Goal: Task Accomplishment & Management: Manage account settings

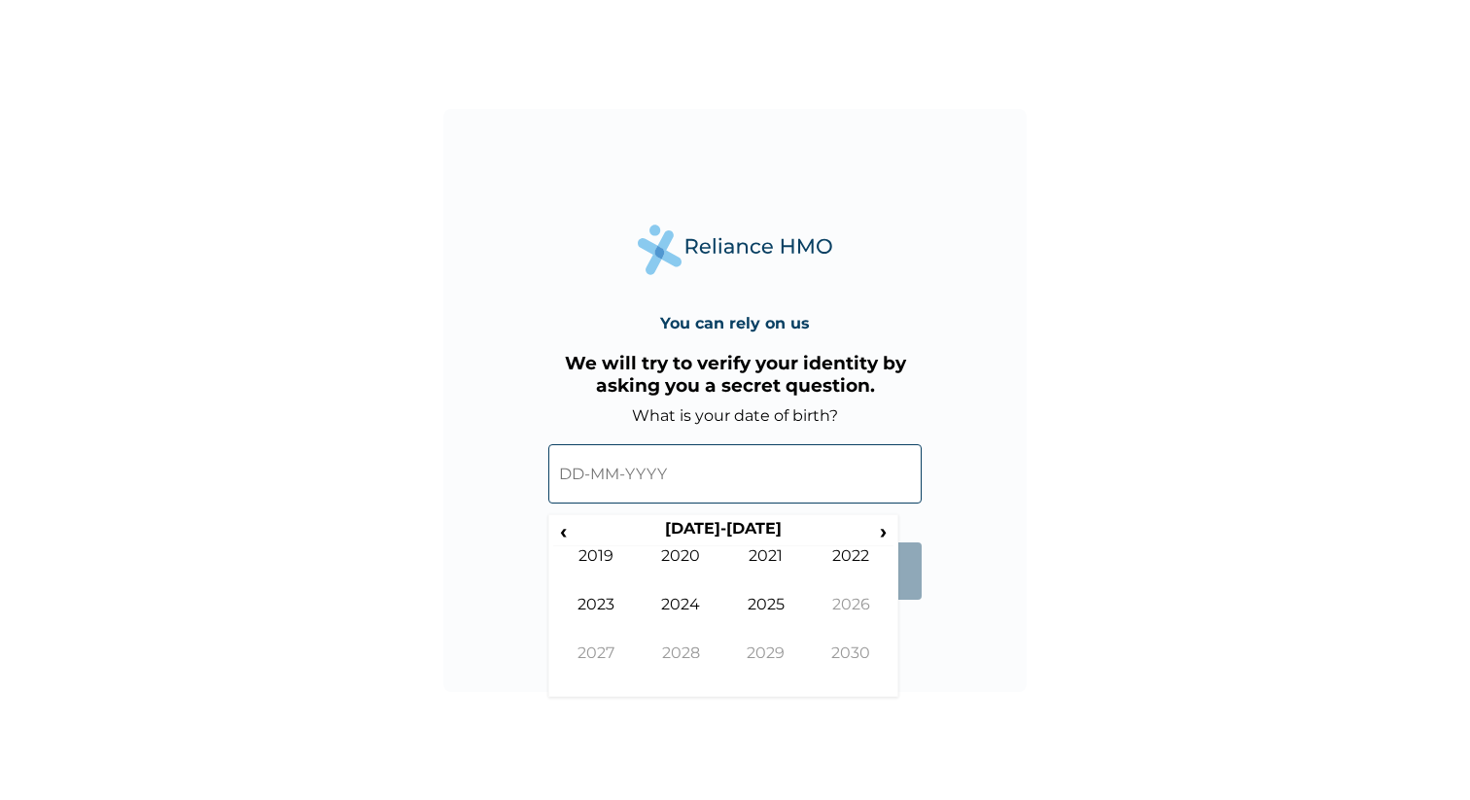
click at [703, 459] on input "text" at bounding box center [734, 473] width 373 height 59
click at [584, 534] on th "2020-2029" at bounding box center [723, 532] width 299 height 27
click at [559, 537] on span "‹" at bounding box center [563, 531] width 20 height 24
click at [561, 539] on span "‹" at bounding box center [563, 531] width 20 height 24
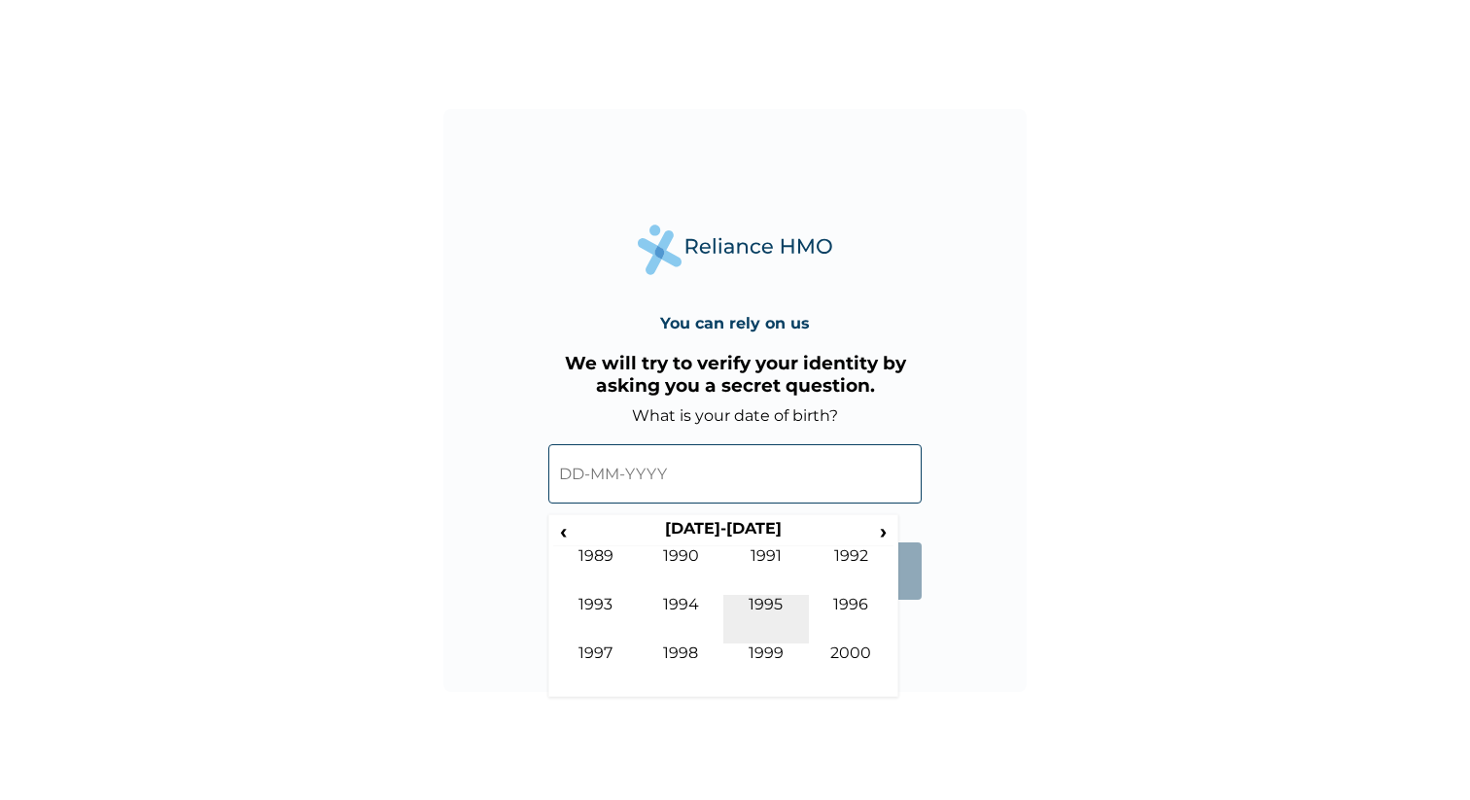
click at [758, 601] on td "1995" at bounding box center [767, 619] width 86 height 49
click at [680, 556] on td "Feb" at bounding box center [682, 571] width 86 height 49
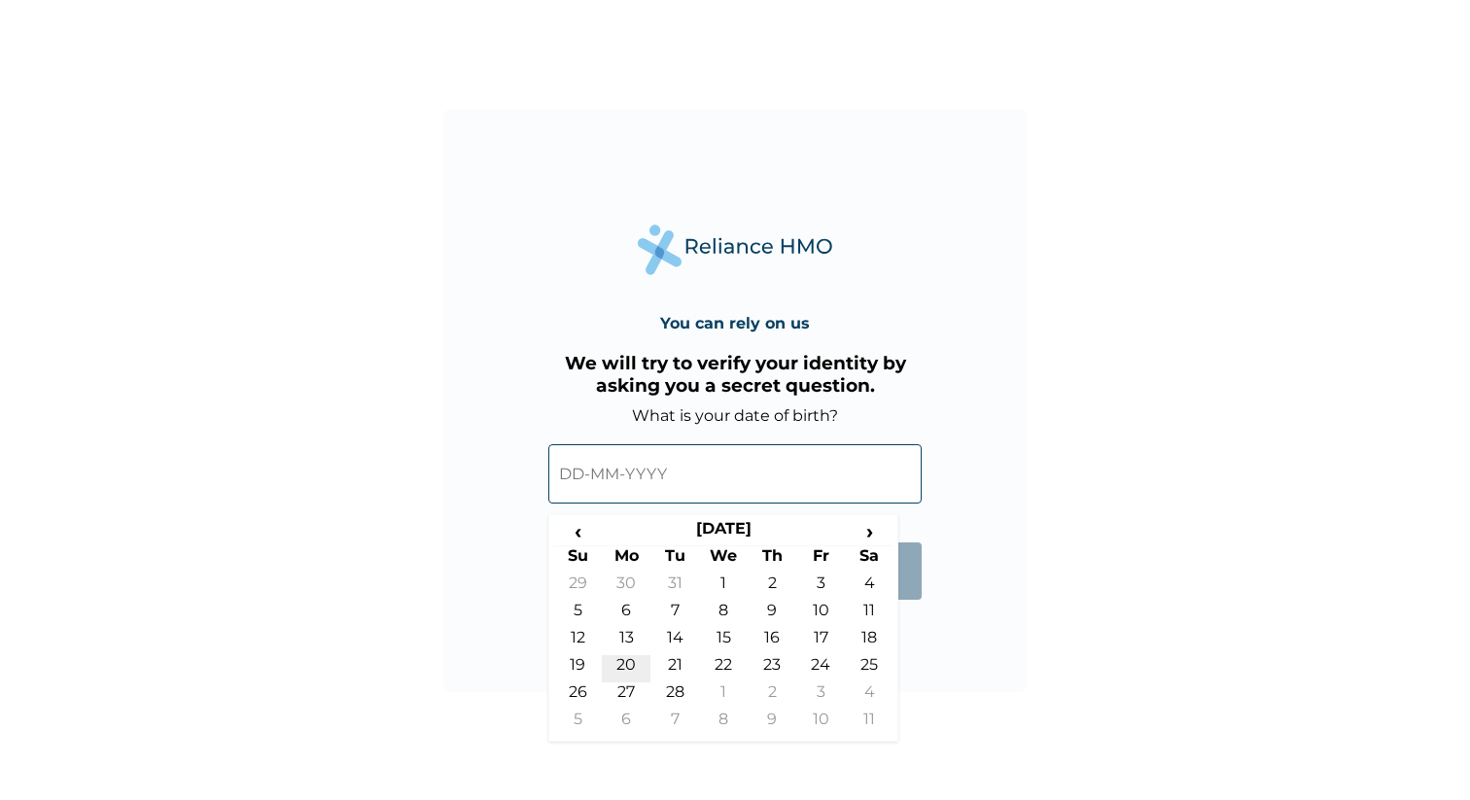
click at [625, 661] on td "20" at bounding box center [626, 668] width 49 height 27
type input "20-02-1995"
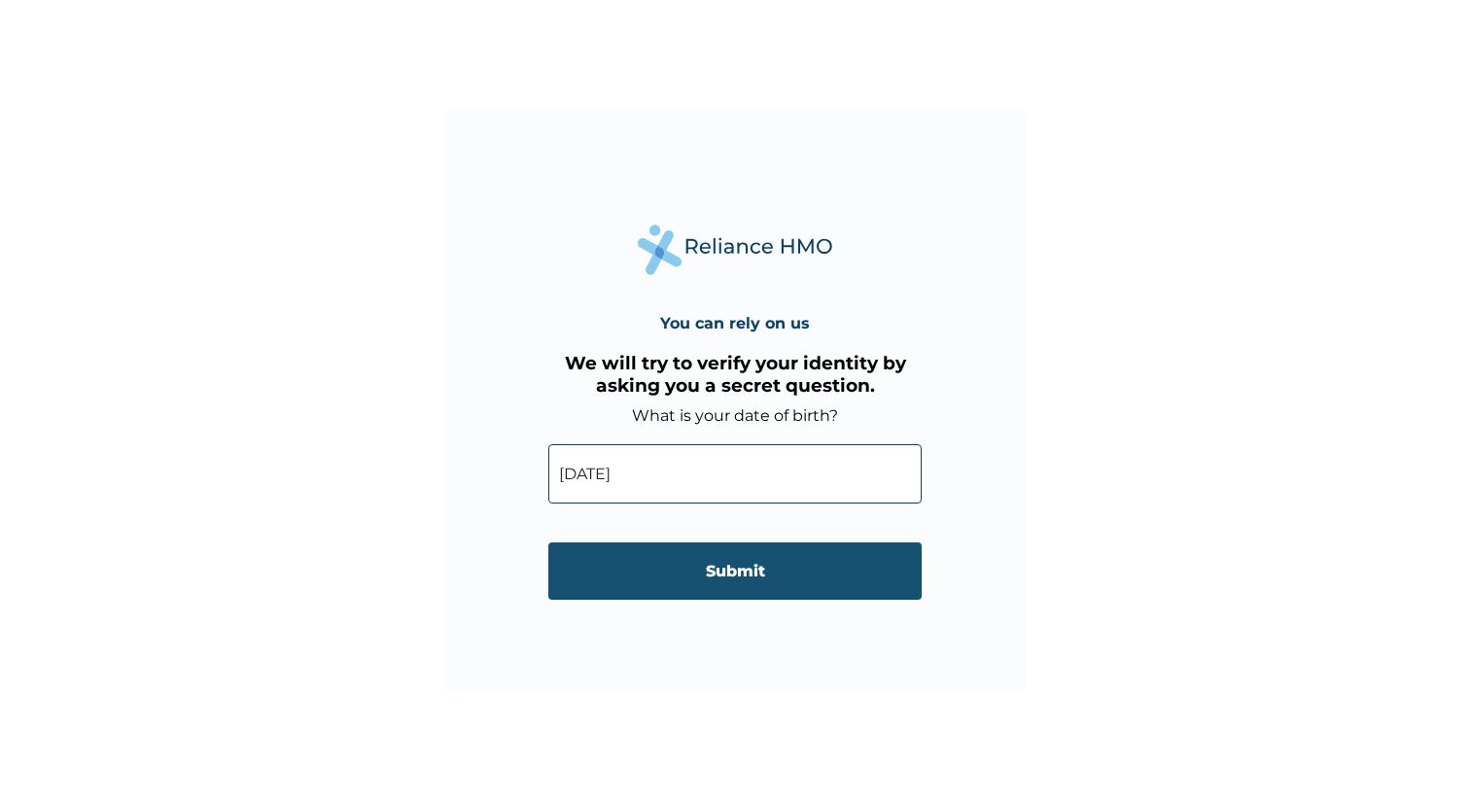
click at [763, 572] on input "Submit" at bounding box center [734, 571] width 373 height 57
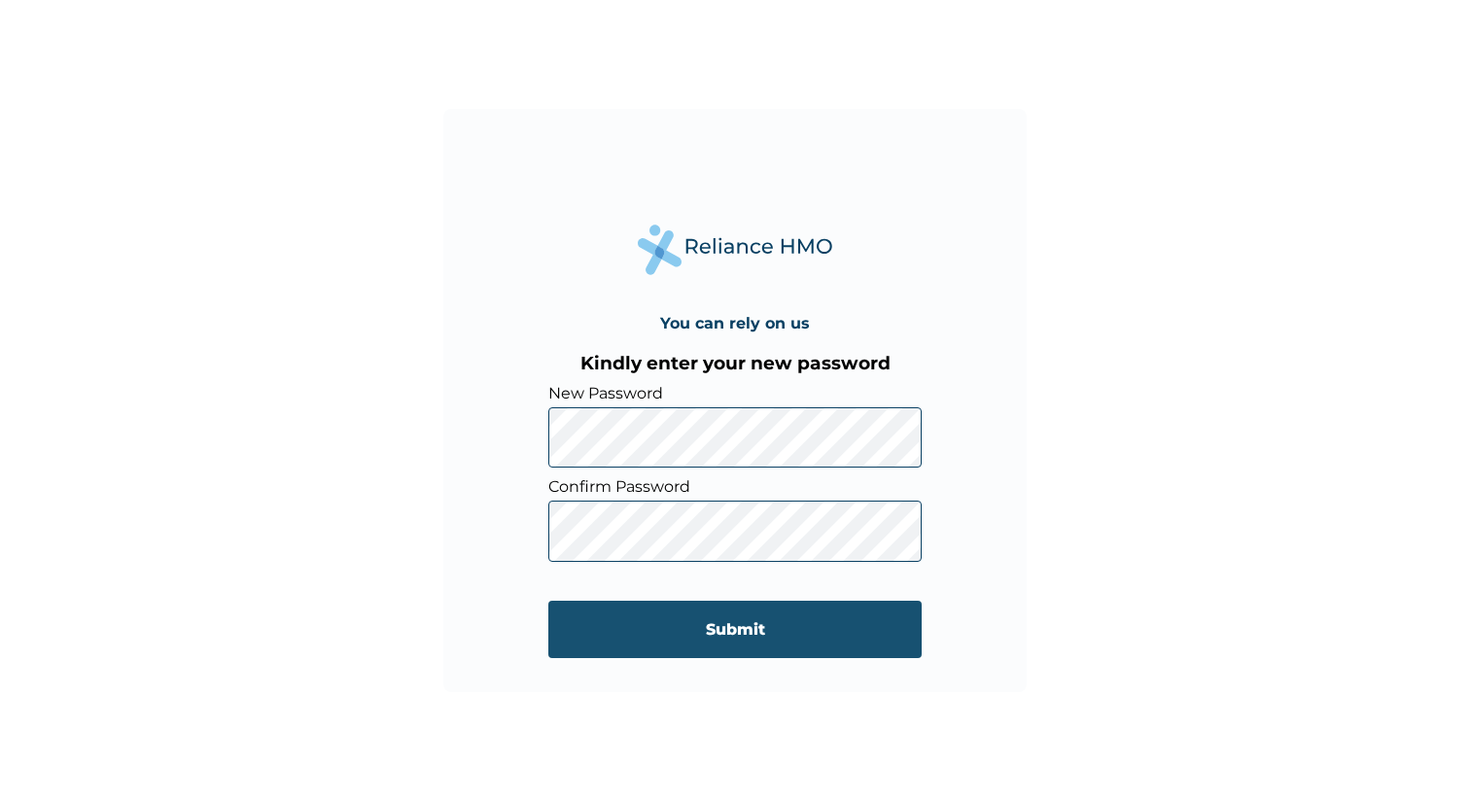
click at [748, 626] on input "Submit" at bounding box center [734, 629] width 373 height 57
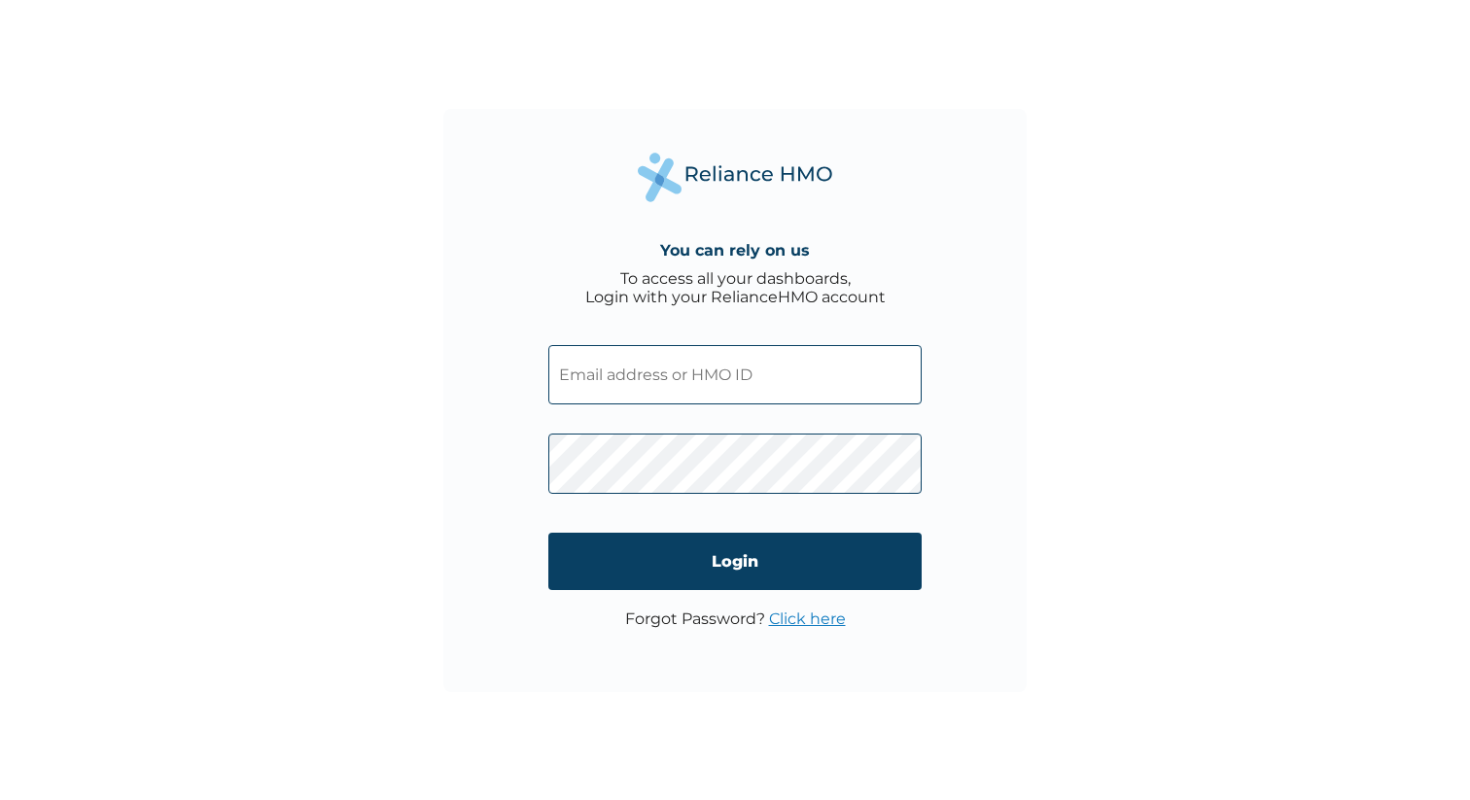
click at [721, 383] on input "text" at bounding box center [734, 374] width 373 height 59
